Goal: Go to known website: Go to known website

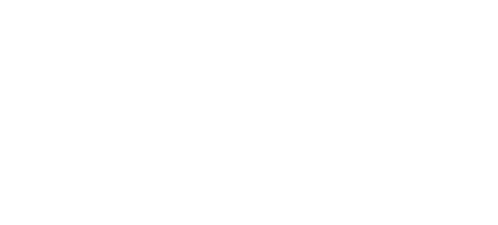
click at [281, 58] on div at bounding box center [249, 112] width 498 height 225
